Goal: Task Accomplishment & Management: Manage account settings

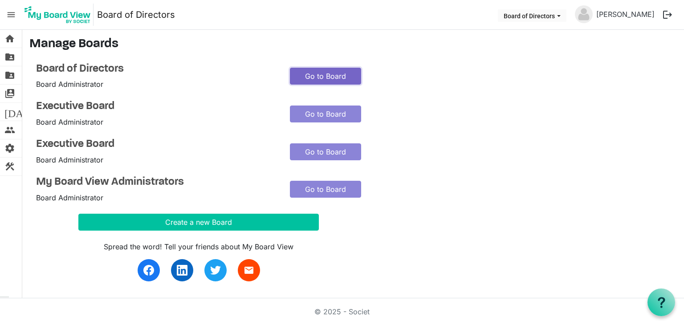
click at [308, 77] on link "Go to Board" at bounding box center [325, 76] width 71 height 17
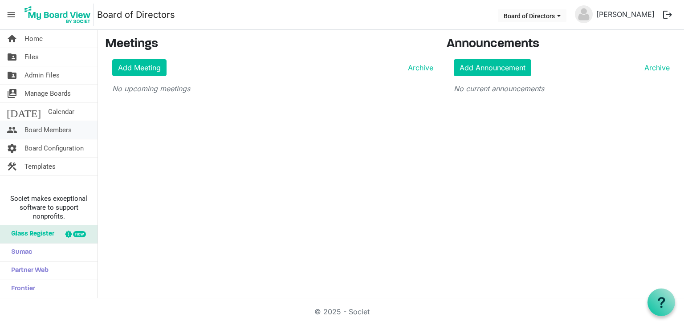
click at [49, 127] on span "Board Members" at bounding box center [47, 130] width 47 height 18
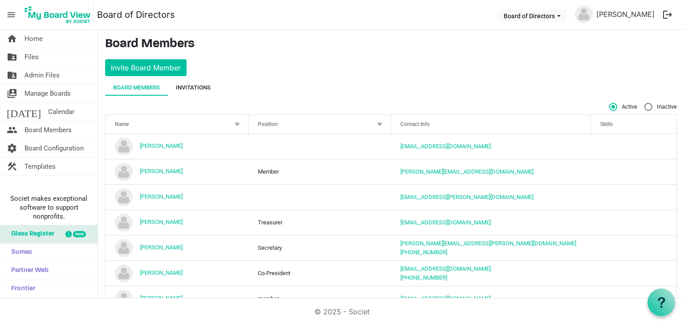
click at [200, 84] on div "Invitations" at bounding box center [193, 87] width 35 height 9
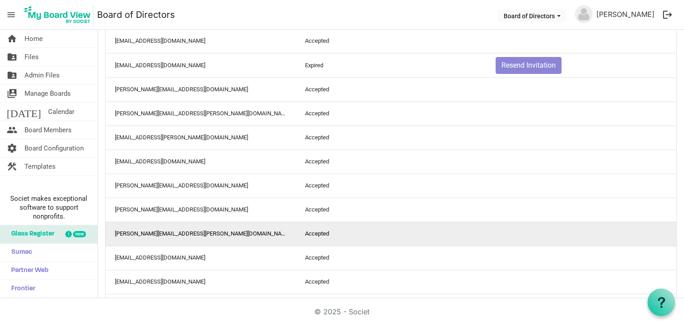
scroll to position [922, 0]
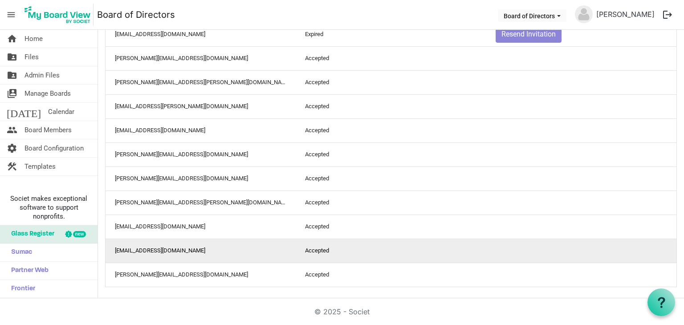
click at [325, 247] on td "Accepted" at bounding box center [391, 251] width 190 height 24
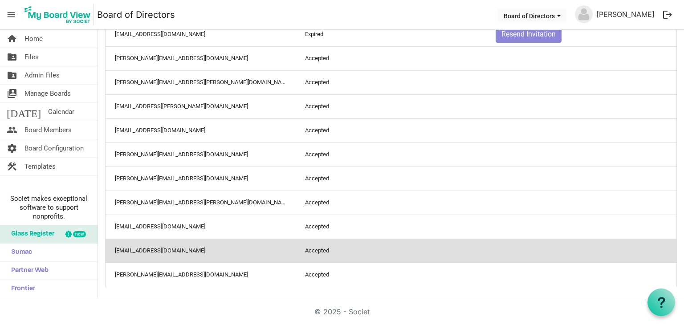
click at [155, 249] on td "[EMAIL_ADDRESS][DOMAIN_NAME]" at bounding box center [201, 251] width 190 height 24
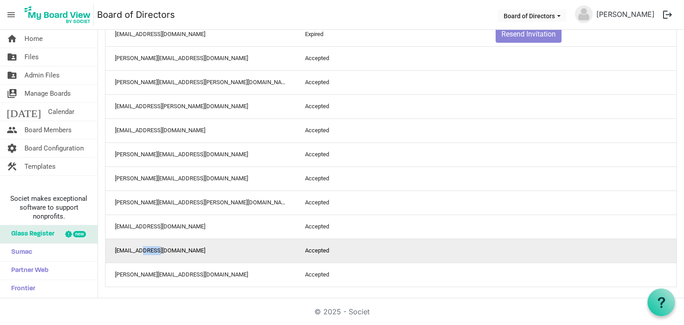
click at [155, 249] on td "[EMAIL_ADDRESS][DOMAIN_NAME]" at bounding box center [201, 251] width 190 height 24
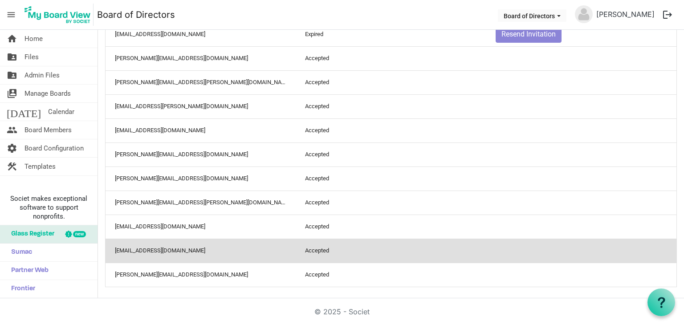
click at [226, 249] on td "[EMAIL_ADDRESS][DOMAIN_NAME]" at bounding box center [201, 251] width 190 height 24
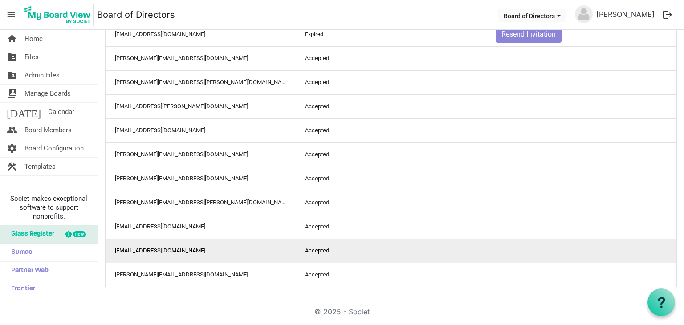
click at [345, 249] on td "Accepted" at bounding box center [391, 251] width 190 height 24
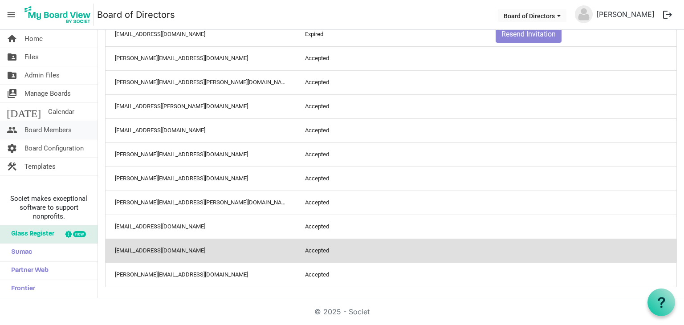
click at [58, 127] on span "Board Members" at bounding box center [47, 130] width 47 height 18
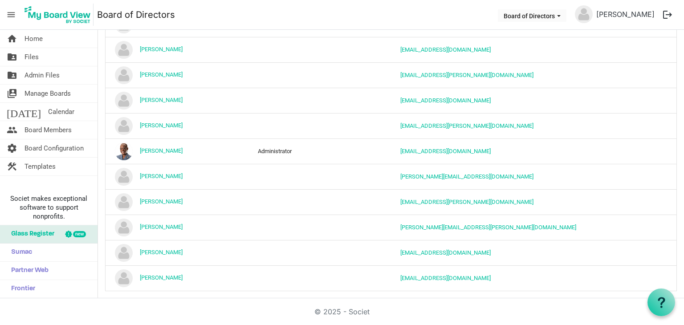
scroll to position [583, 0]
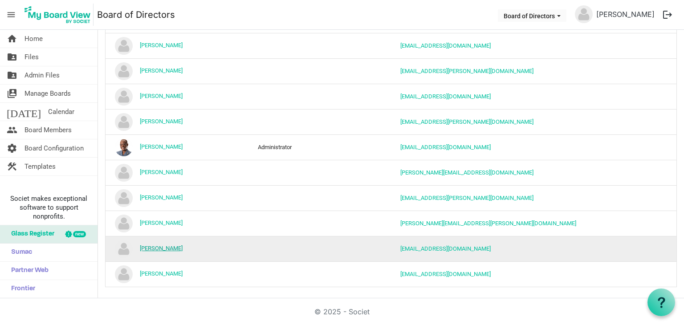
click at [178, 247] on link "Stephanie Griggs" at bounding box center [161, 248] width 43 height 7
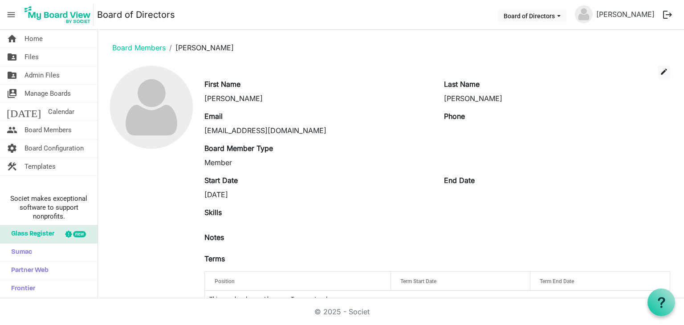
click at [457, 178] on label "End Date" at bounding box center [459, 180] width 31 height 11
click at [452, 187] on div "End Date" at bounding box center [557, 187] width 240 height 25
click at [445, 193] on div "End Date" at bounding box center [557, 187] width 240 height 25
click at [440, 202] on div "Start Date [DATE] End Date" at bounding box center [437, 191] width 479 height 32
click at [660, 72] on span "edit" at bounding box center [664, 72] width 8 height 8
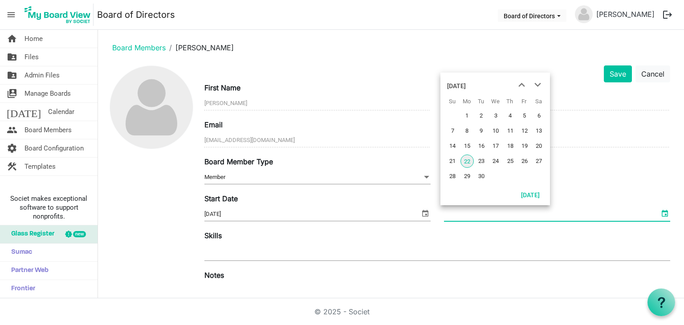
click at [660, 213] on span "select" at bounding box center [665, 214] width 11 height 12
click at [537, 86] on span "next month" at bounding box center [538, 85] width 16 height 16
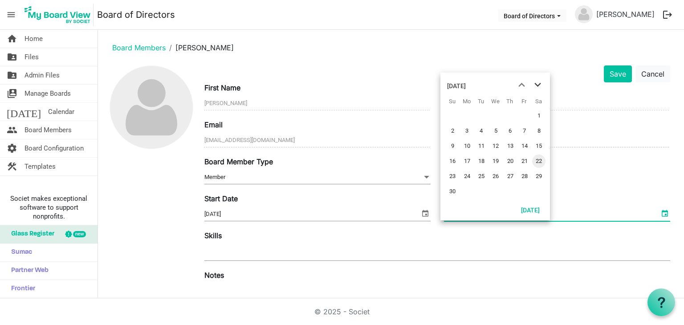
click at [537, 85] on span "next month" at bounding box center [538, 85] width 16 height 16
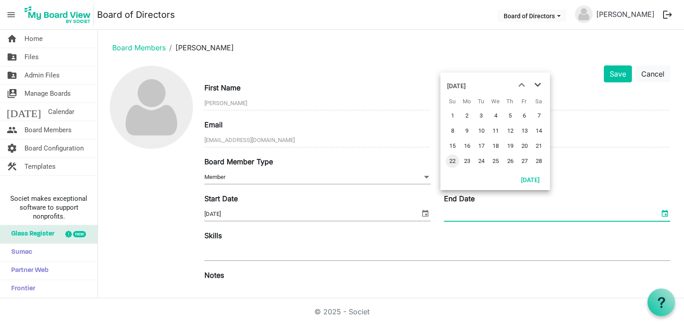
click at [537, 85] on span "next month" at bounding box center [538, 85] width 16 height 16
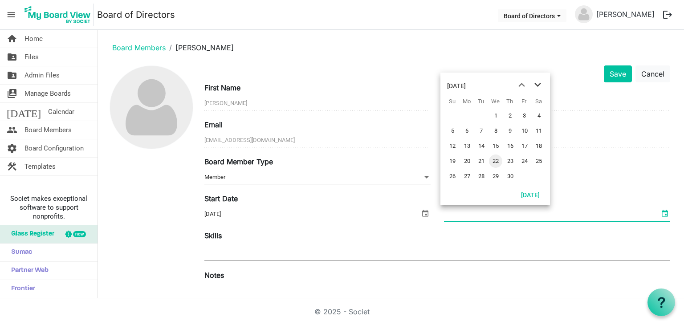
click at [537, 85] on span "next month" at bounding box center [538, 85] width 16 height 16
click at [468, 194] on span "31" at bounding box center [467, 191] width 13 height 13
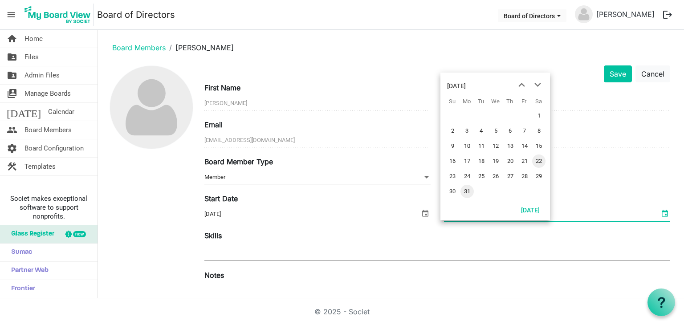
type input "[DATE]"
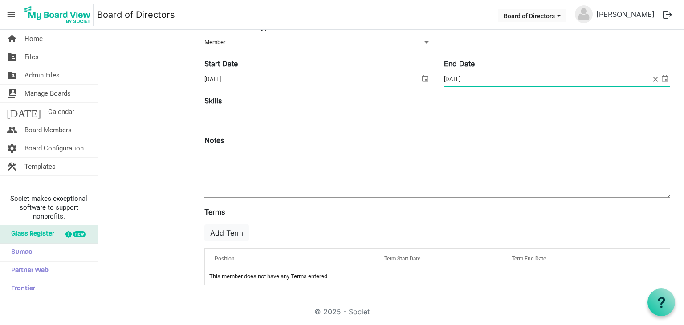
scroll to position [135, 0]
click at [312, 257] on div "Position" at bounding box center [289, 258] width 157 height 13
click at [357, 255] on div at bounding box center [359, 256] width 4 height 4
click at [269, 255] on div "Position" at bounding box center [289, 258] width 157 height 13
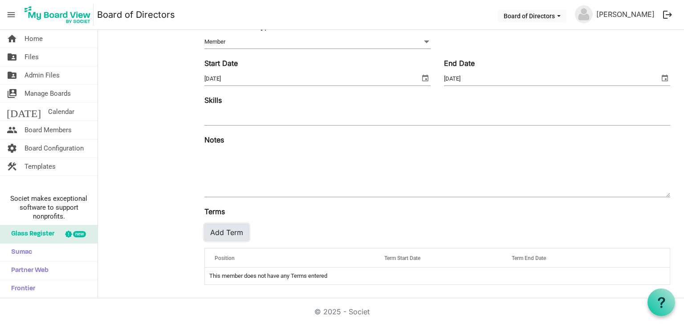
click at [235, 233] on button "Add Term" at bounding box center [226, 232] width 45 height 17
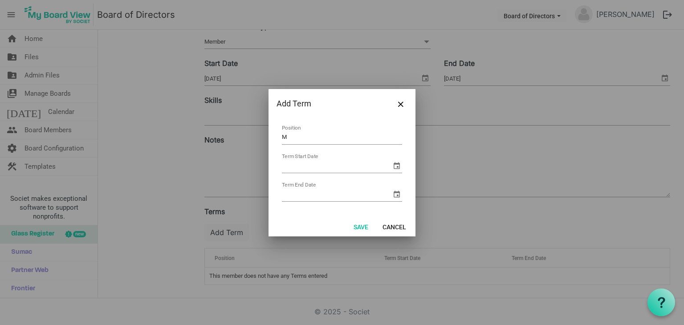
type input "Member"
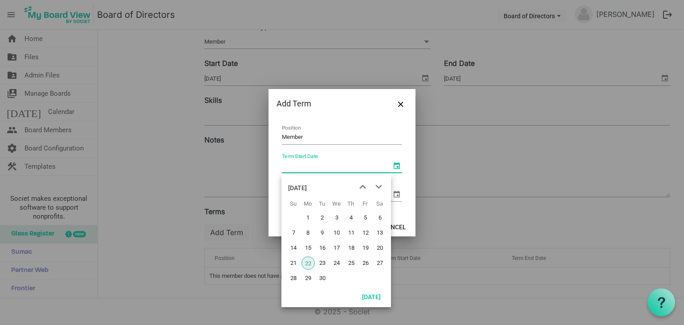
click at [394, 166] on span "select" at bounding box center [396, 165] width 11 height 11
click at [365, 297] on button "[DATE]" at bounding box center [371, 296] width 30 height 12
type input "[DATE]"
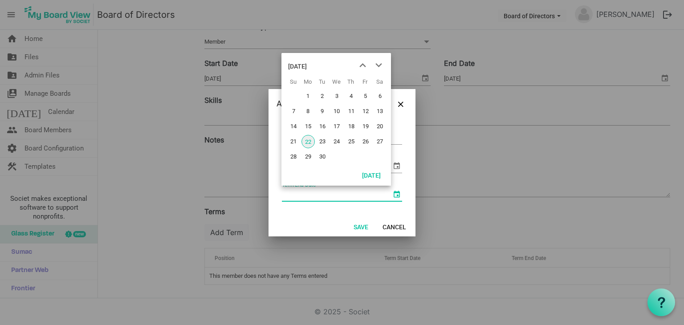
click at [399, 192] on span "select" at bounding box center [396, 194] width 11 height 11
click at [381, 64] on span "next month" at bounding box center [379, 65] width 16 height 16
click at [381, 63] on span "next month" at bounding box center [379, 65] width 16 height 16
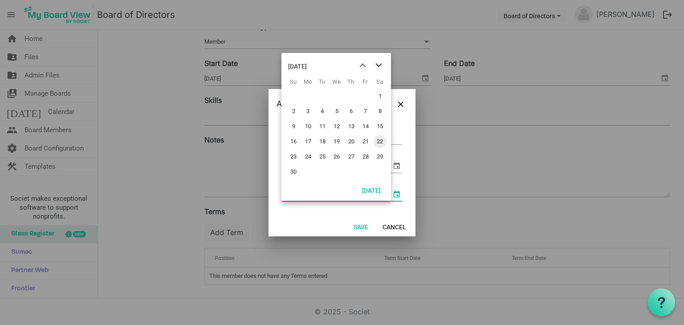
click at [381, 63] on span "next month" at bounding box center [379, 65] width 16 height 16
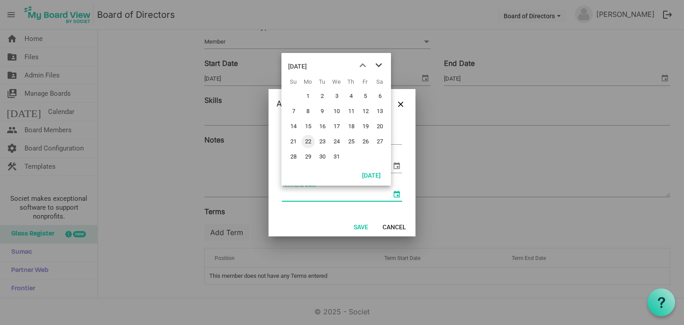
click at [381, 63] on span "next month" at bounding box center [379, 65] width 16 height 16
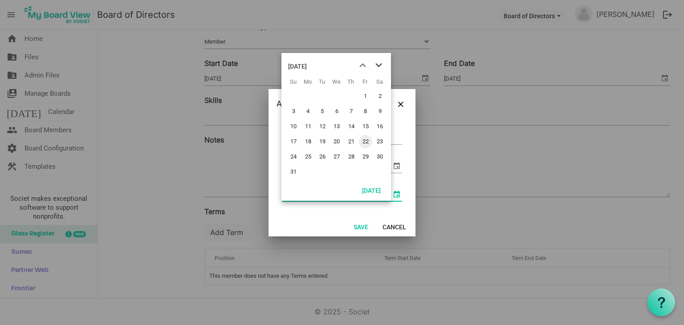
click at [381, 63] on span "next month" at bounding box center [379, 65] width 16 height 16
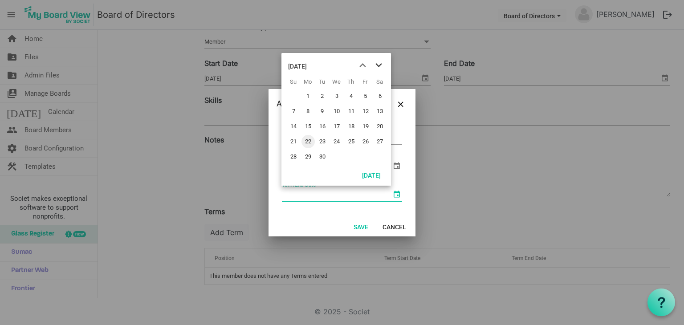
click at [381, 63] on span "next month" at bounding box center [379, 65] width 16 height 16
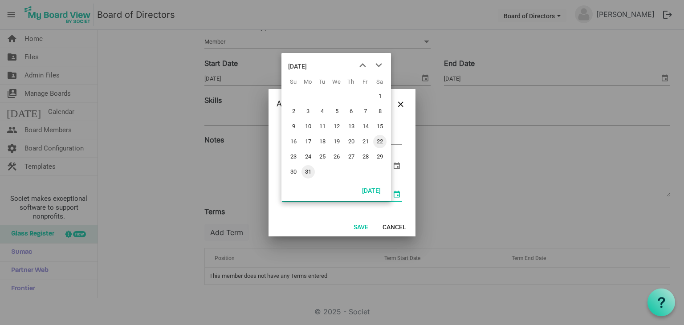
click at [310, 171] on span "31" at bounding box center [308, 171] width 13 height 13
type input "[DATE]"
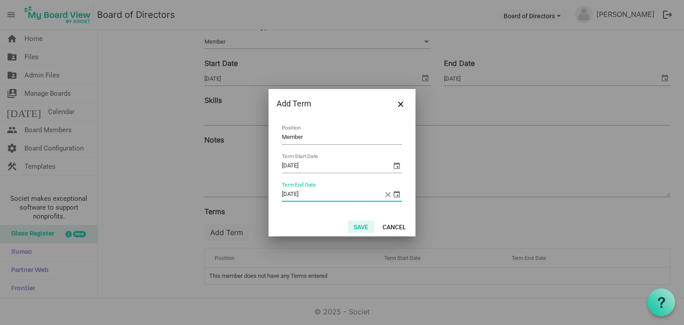
click at [359, 225] on button "Save" at bounding box center [361, 226] width 26 height 12
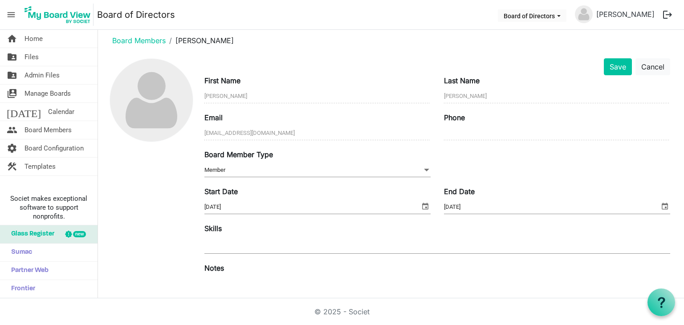
scroll to position [0, 0]
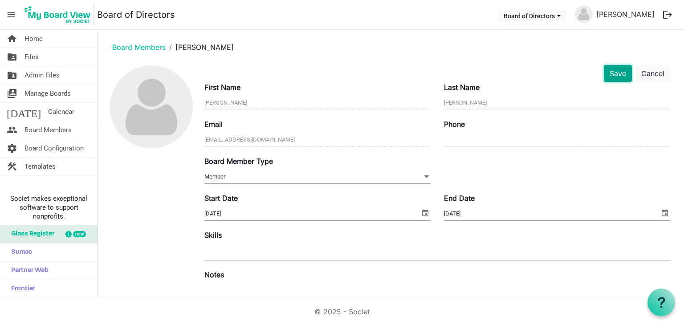
click at [606, 72] on button "Save" at bounding box center [618, 73] width 28 height 17
